Goal: Task Accomplishment & Management: Complete application form

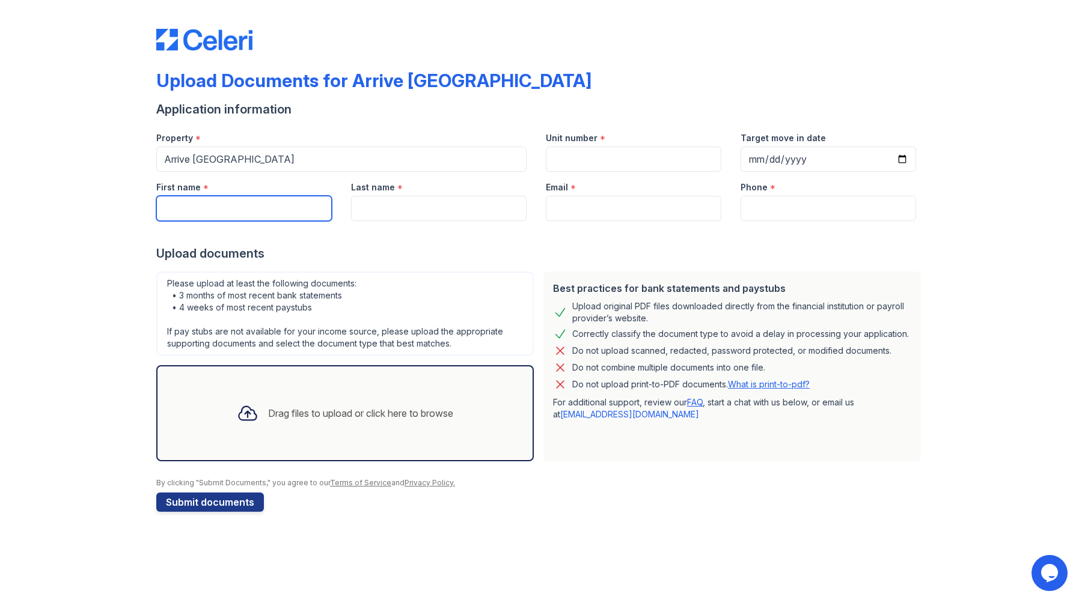
click at [266, 206] on input "First name" at bounding box center [243, 208] width 175 height 25
type input "[PERSON_NAME]"
type input "[GEOGRAPHIC_DATA]"
type input "7032039630"
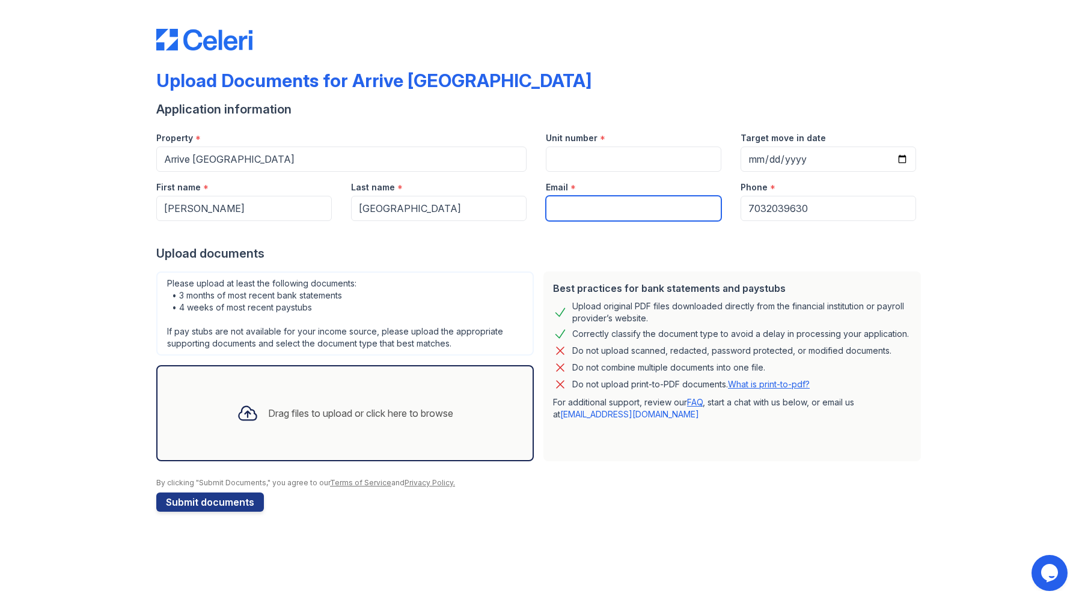
click at [614, 215] on input "Email" at bounding box center [633, 208] width 175 height 25
type input "[EMAIL_ADDRESS][DOMAIN_NAME]"
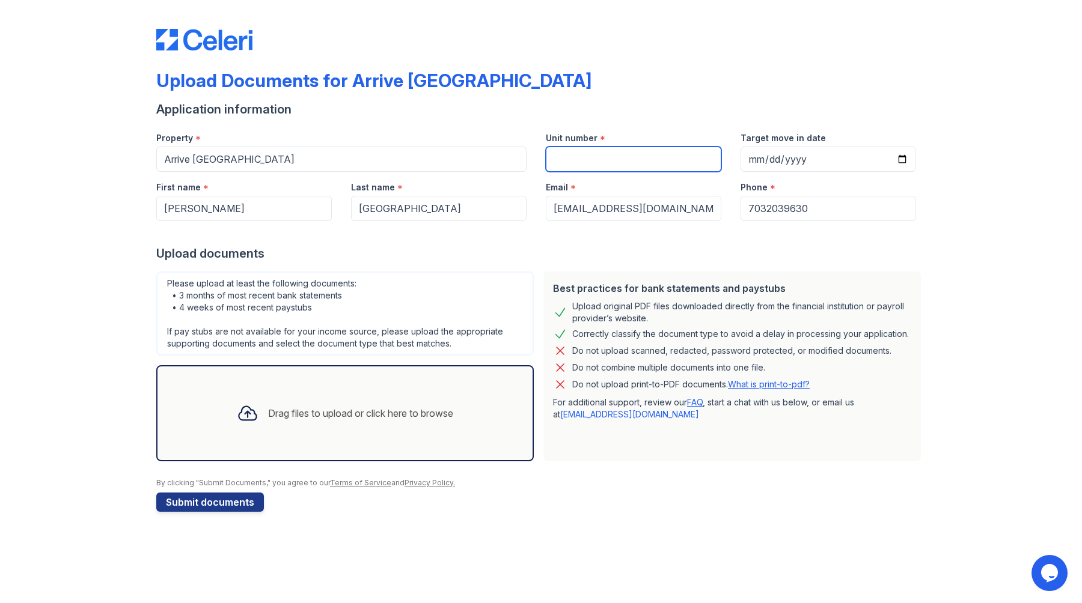
click at [591, 160] on input "Unit number" at bounding box center [633, 159] width 175 height 25
type input "216"
click at [529, 257] on div "Upload documents" at bounding box center [540, 253] width 769 height 17
click at [274, 416] on div "Drag files to upload or click here to browse" at bounding box center [360, 413] width 185 height 14
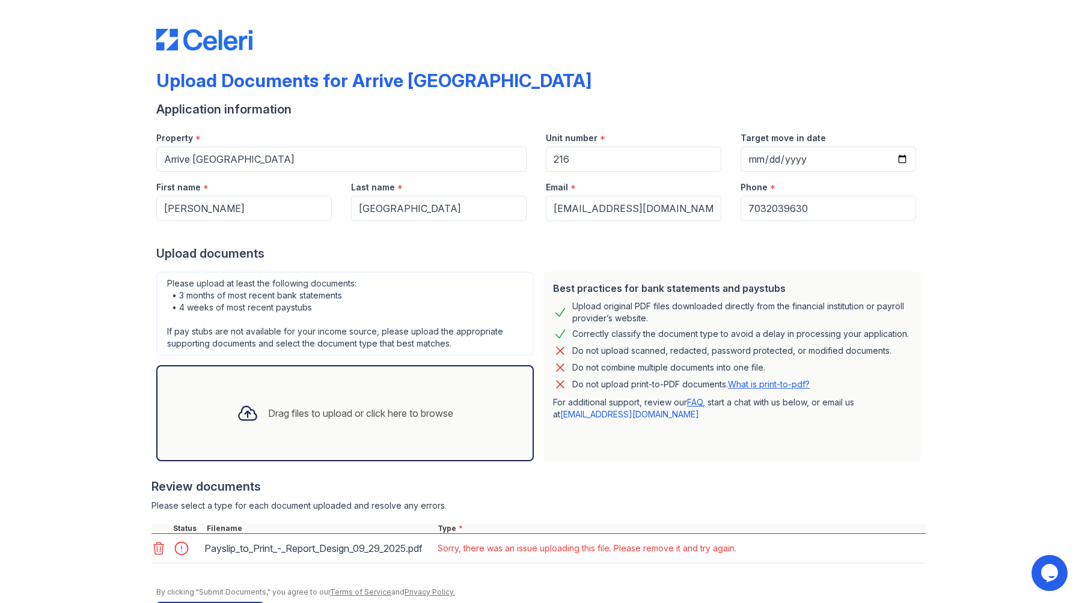
scroll to position [56, 0]
